Goal: Information Seeking & Learning: Learn about a topic

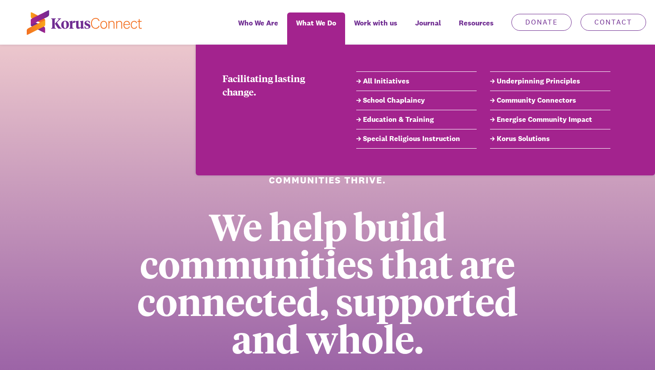
scroll to position [2, 0]
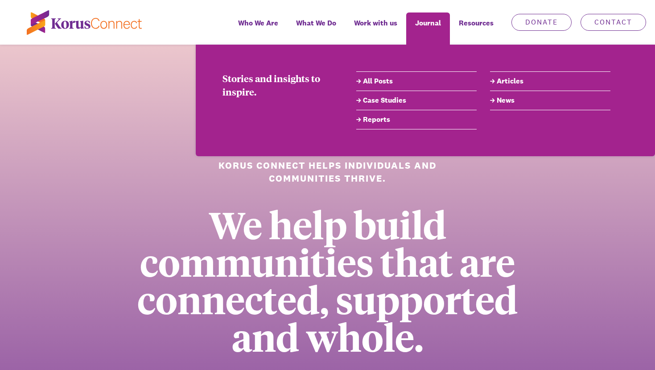
click at [377, 102] on link "Case Studies" at bounding box center [416, 100] width 120 height 11
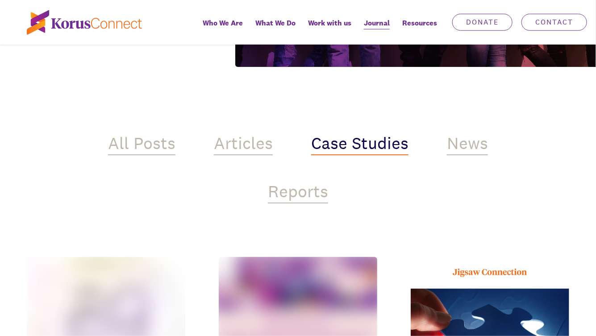
scroll to position [249, 0]
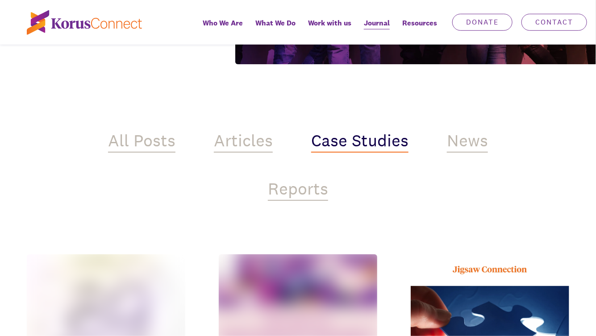
click at [397, 198] on div "All Posts Articles Case Studies News Reports" at bounding box center [298, 132] width 430 height 163
click at [385, 150] on div "Case Studies" at bounding box center [359, 141] width 97 height 21
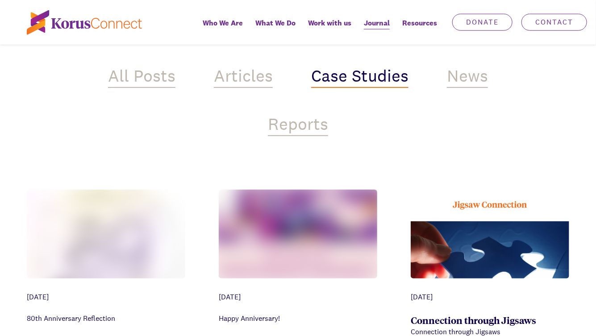
scroll to position [328, 0]
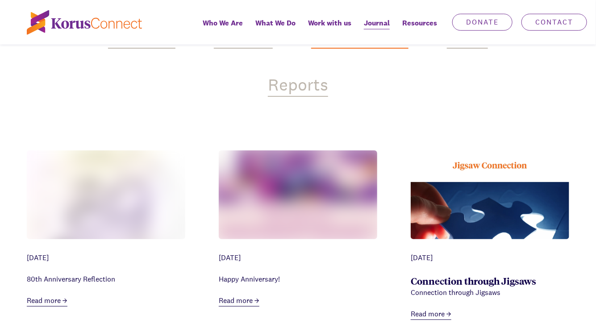
scroll to position [352, 0]
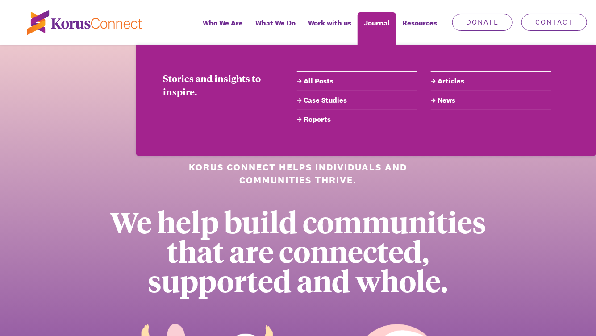
click at [324, 101] on link "Case Studies" at bounding box center [357, 100] width 120 height 11
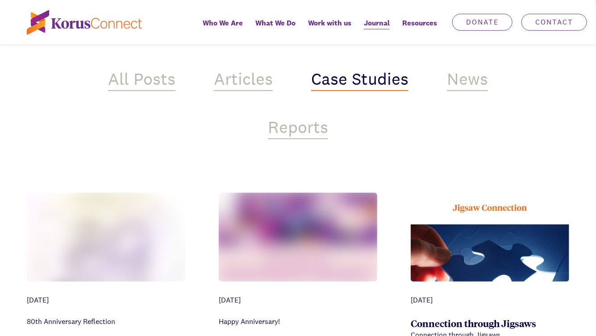
scroll to position [290, 0]
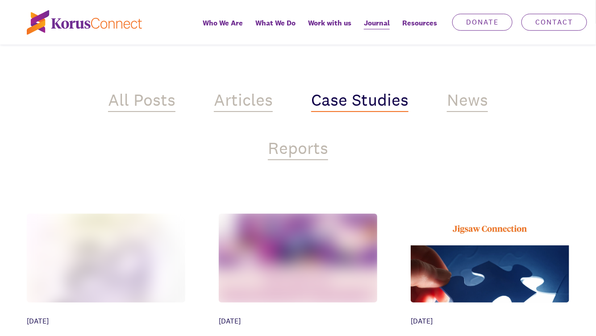
click at [274, 110] on div "All Posts Articles Case Studies News Reports" at bounding box center [298, 91] width 430 height 163
click at [252, 101] on div "Articles" at bounding box center [243, 101] width 59 height 21
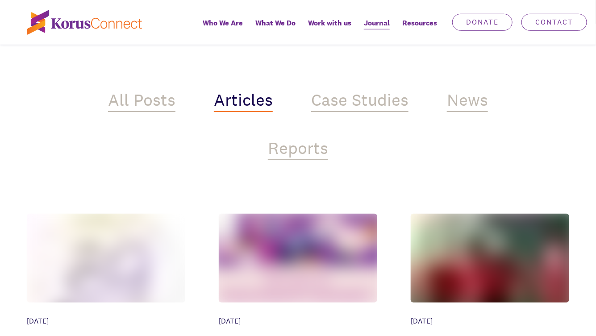
click at [153, 98] on div "All Posts" at bounding box center [141, 101] width 67 height 21
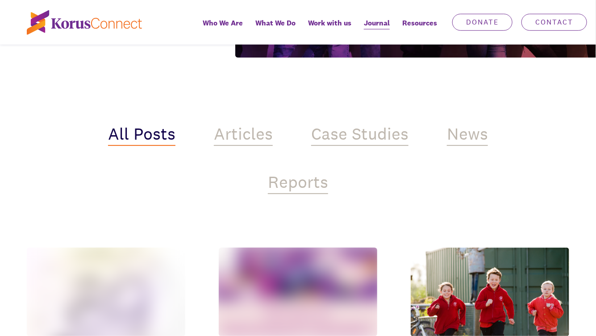
scroll to position [322, 0]
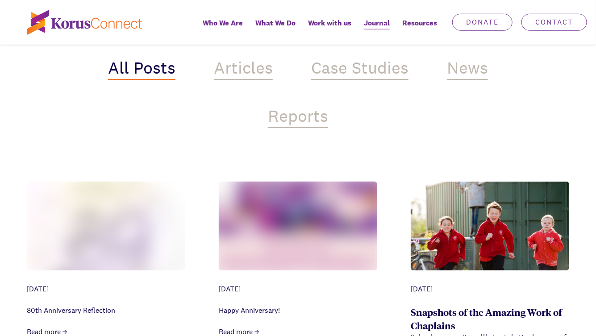
click at [269, 79] on div "All Posts Articles Case Studies News Reports" at bounding box center [298, 59] width 430 height 163
click at [270, 74] on div "Articles" at bounding box center [243, 68] width 59 height 21
click at [344, 74] on div "Case Studies" at bounding box center [359, 68] width 97 height 21
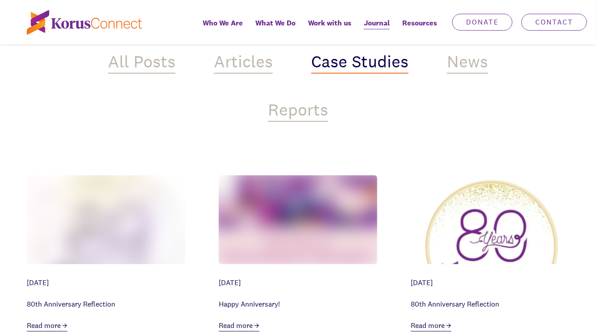
scroll to position [328, 0]
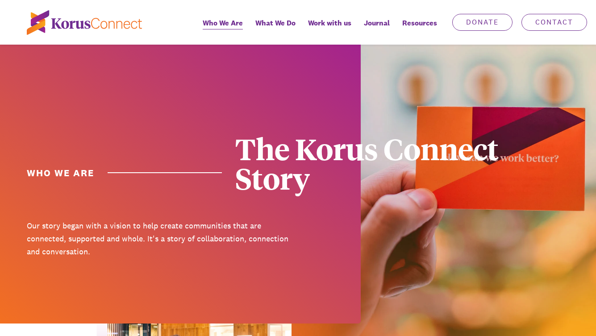
scroll to position [1121, 0]
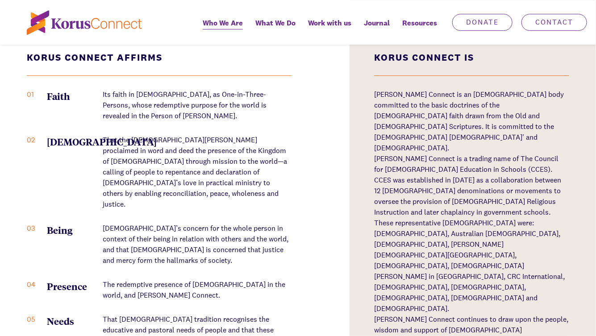
click at [257, 157] on p "That the [DEMOGRAPHIC_DATA][PERSON_NAME] proclaimed in word and deed the presen…" at bounding box center [197, 172] width 189 height 75
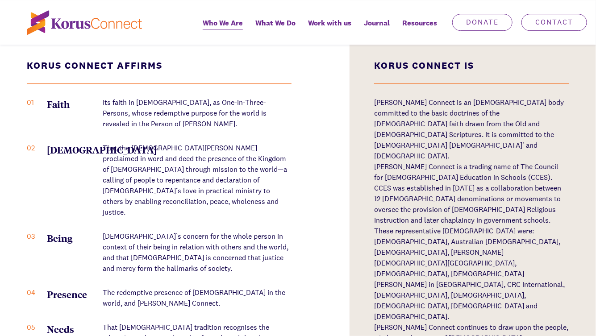
scroll to position [1086, 0]
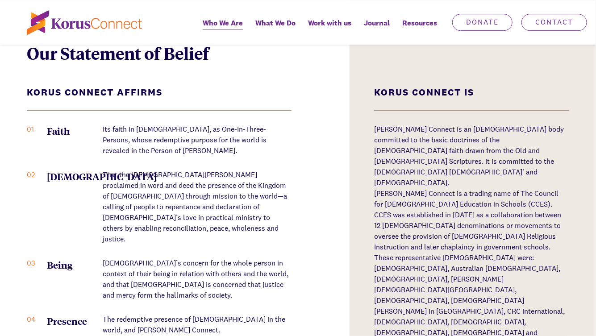
click at [257, 157] on ol "01 Faith Its faith in [DEMOGRAPHIC_DATA], as One-in-Three-Persons, whose redemp…" at bounding box center [159, 252] width 265 height 257
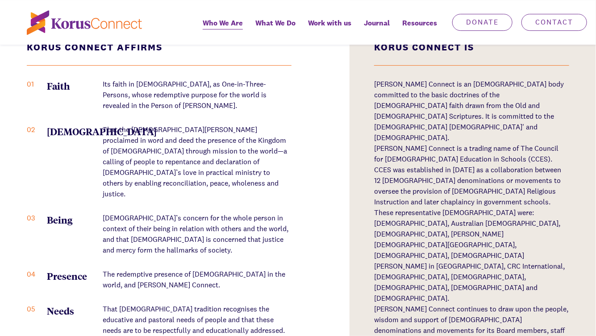
scroll to position [1131, 0]
click at [257, 157] on p "That the [DEMOGRAPHIC_DATA][PERSON_NAME] proclaimed in word and deed the presen…" at bounding box center [197, 162] width 189 height 75
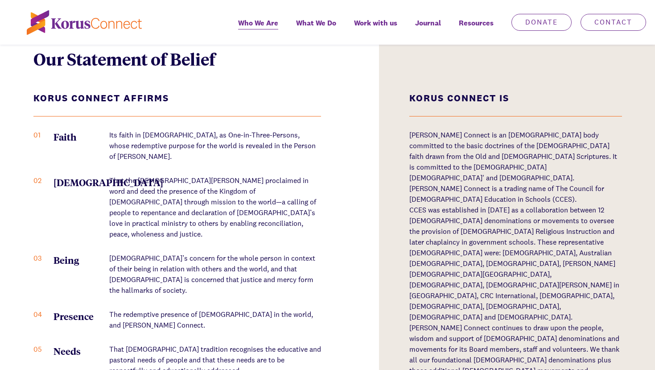
scroll to position [1095, 0]
